Goal: Task Accomplishment & Management: Complete application form

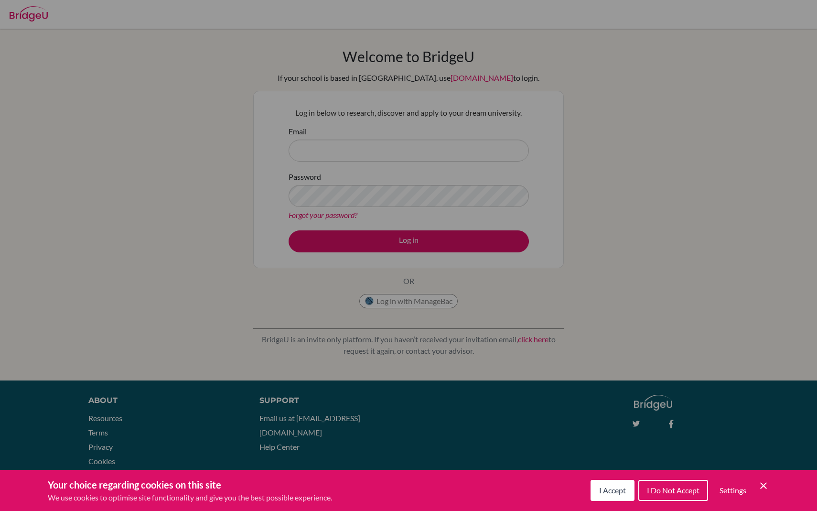
click at [602, 490] on span "I Accept" at bounding box center [612, 489] width 27 height 9
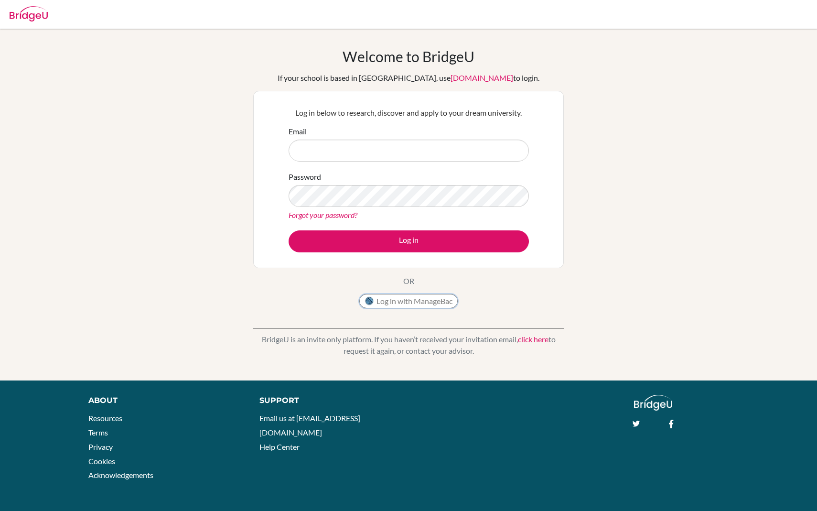
click at [442, 306] on button "Log in with ManageBac" at bounding box center [408, 301] width 98 height 14
click at [29, 21] on div at bounding box center [29, 12] width 38 height 29
click at [406, 159] on input "Email" at bounding box center [409, 150] width 240 height 22
click at [331, 157] on input "Email" at bounding box center [409, 150] width 240 height 22
paste input "[EMAIL_ADDRESS][DOMAIN_NAME]"
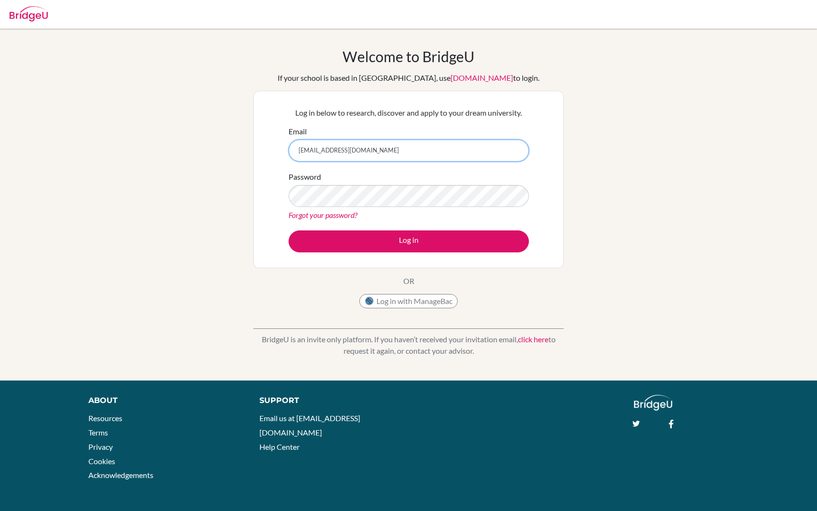
type input "[EMAIL_ADDRESS][DOMAIN_NAME]"
click at [289, 230] on button "Log in" at bounding box center [409, 241] width 240 height 22
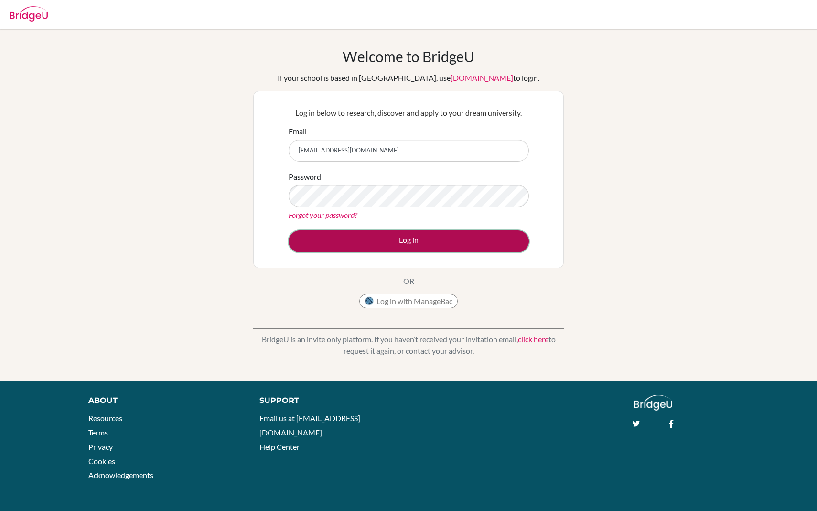
click at [429, 245] on button "Log in" at bounding box center [409, 241] width 240 height 22
